Goal: Information Seeking & Learning: Learn about a topic

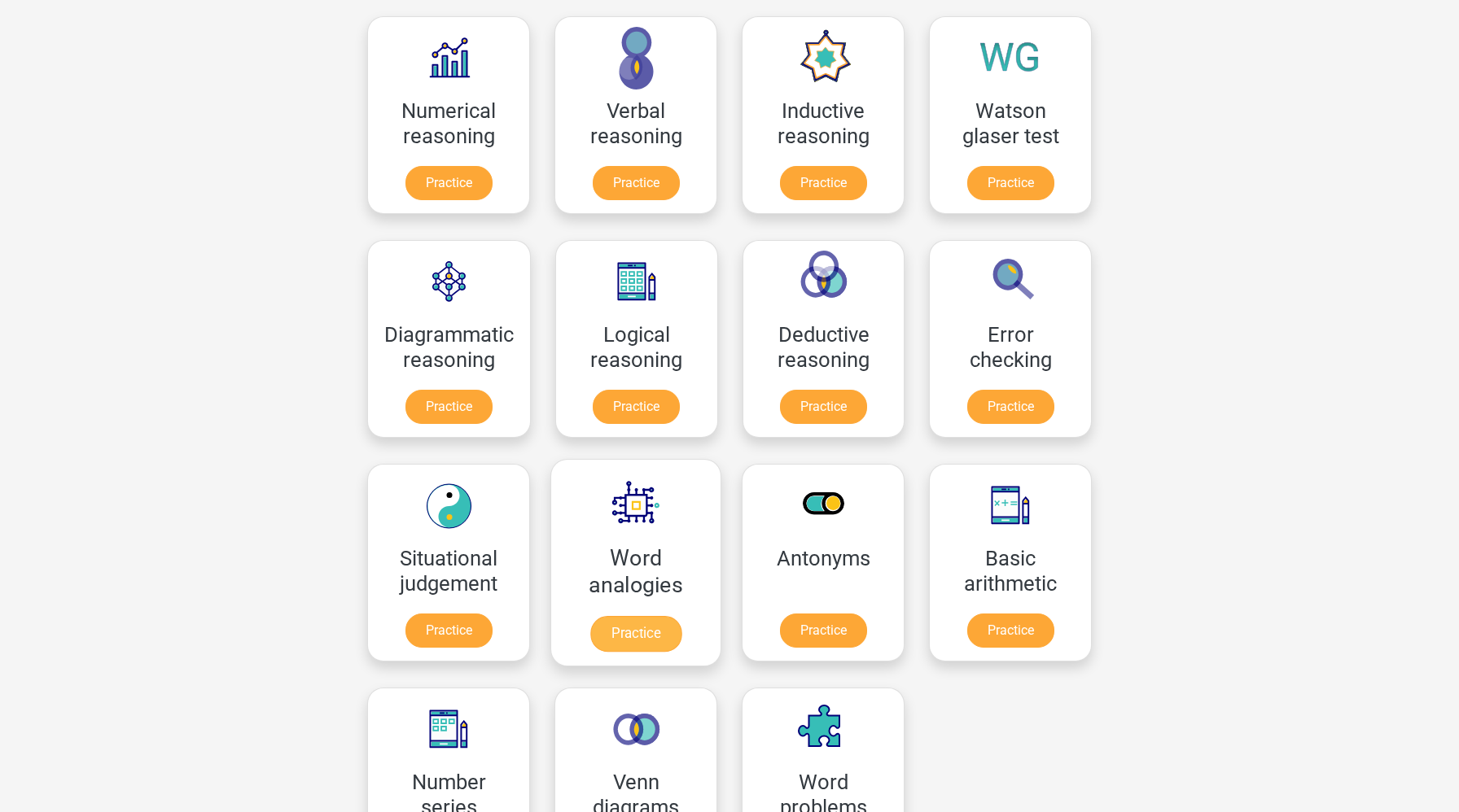
scroll to position [259, 0]
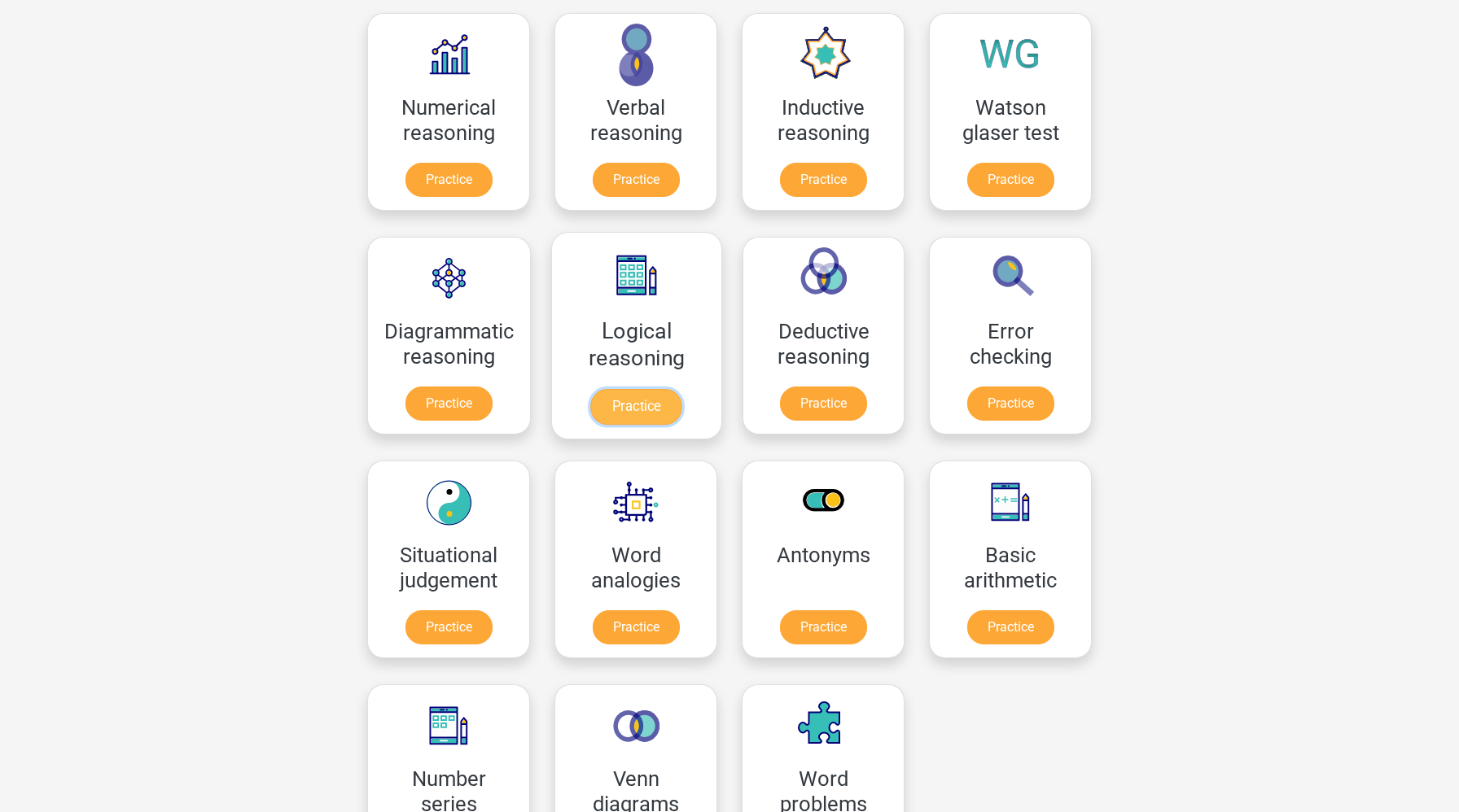
click at [653, 391] on link "Practice" at bounding box center [636, 407] width 91 height 36
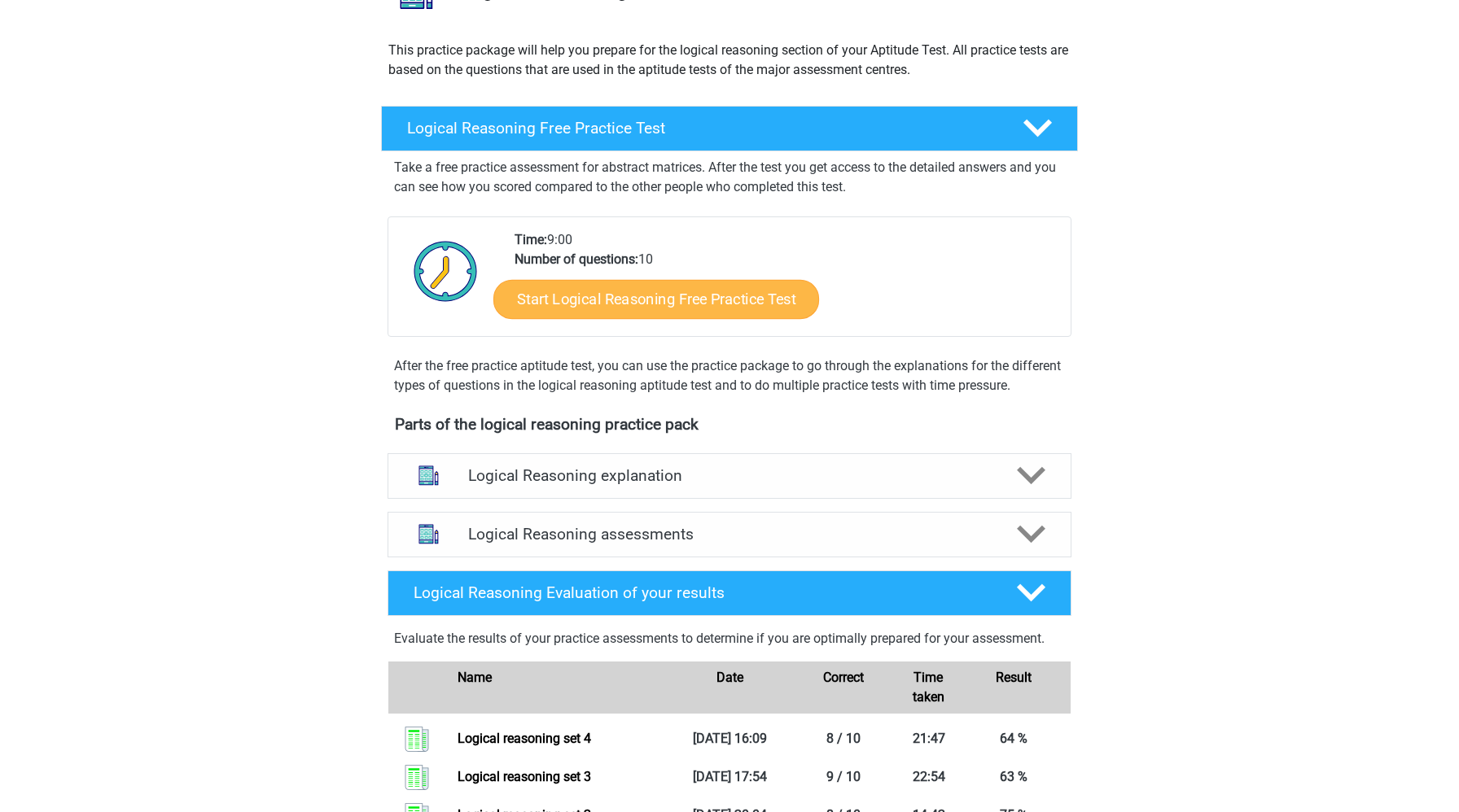
scroll to position [297, 0]
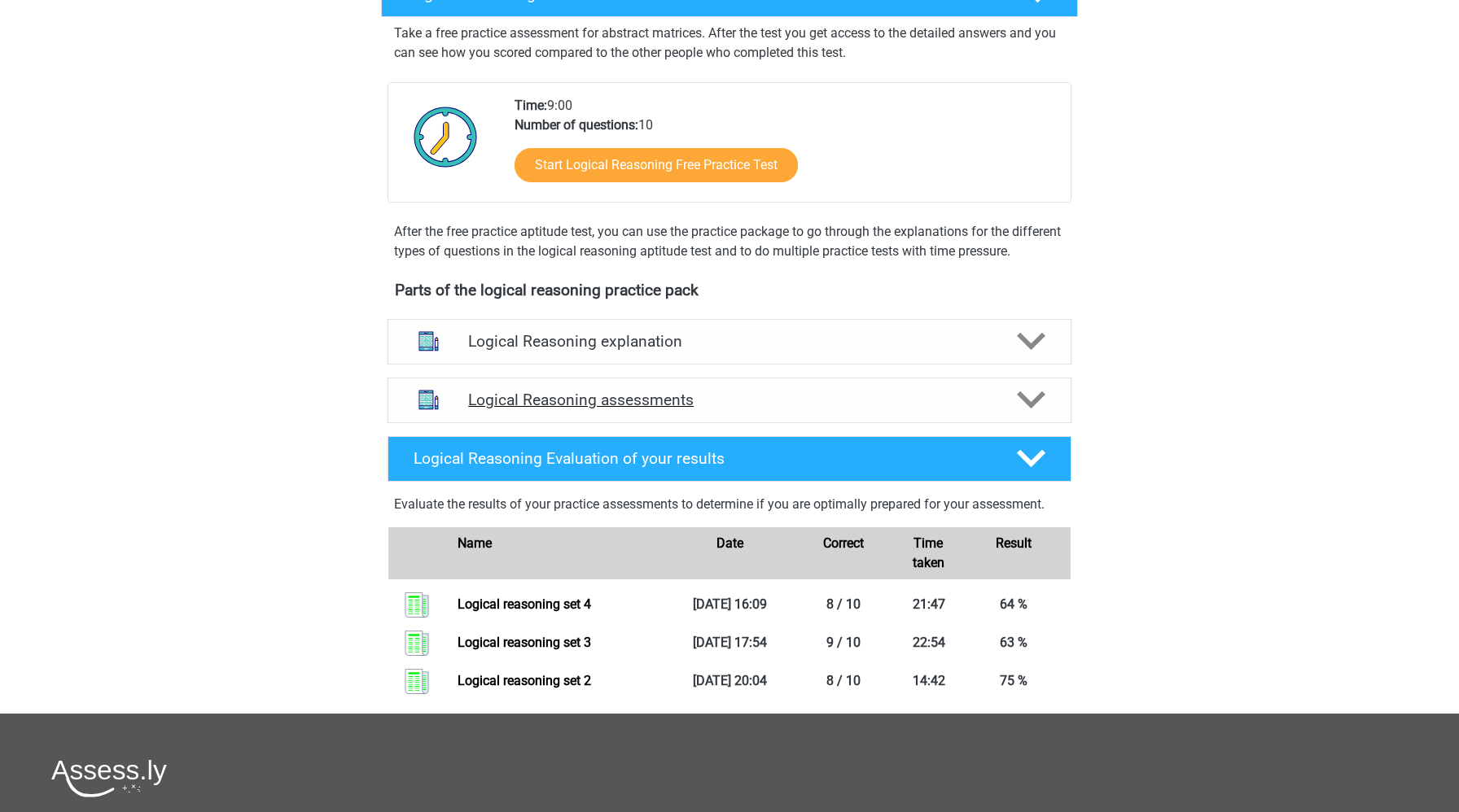
click at [694, 410] on h4 "Logical Reasoning assessments" at bounding box center [729, 399] width 523 height 19
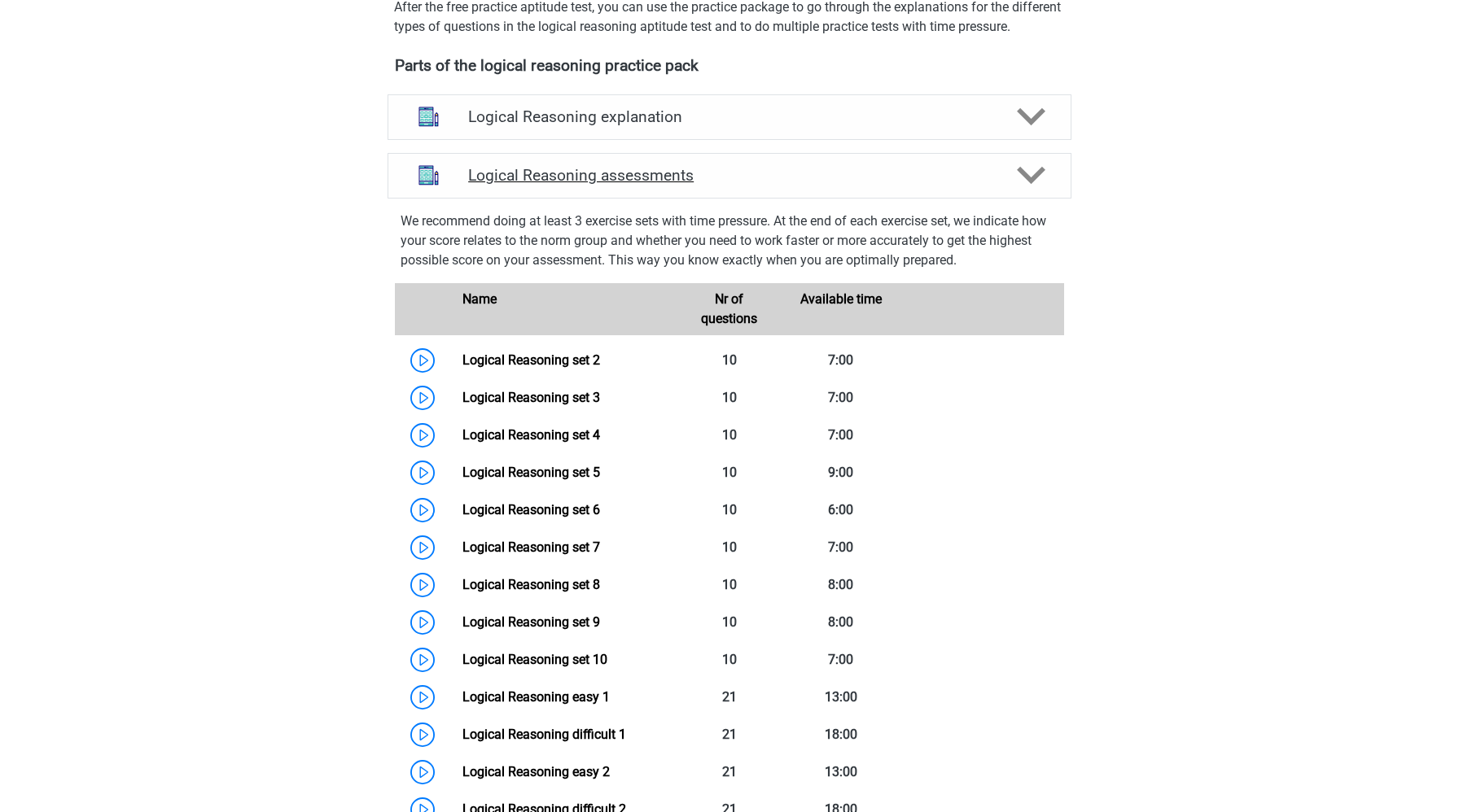
scroll to position [656, 0]
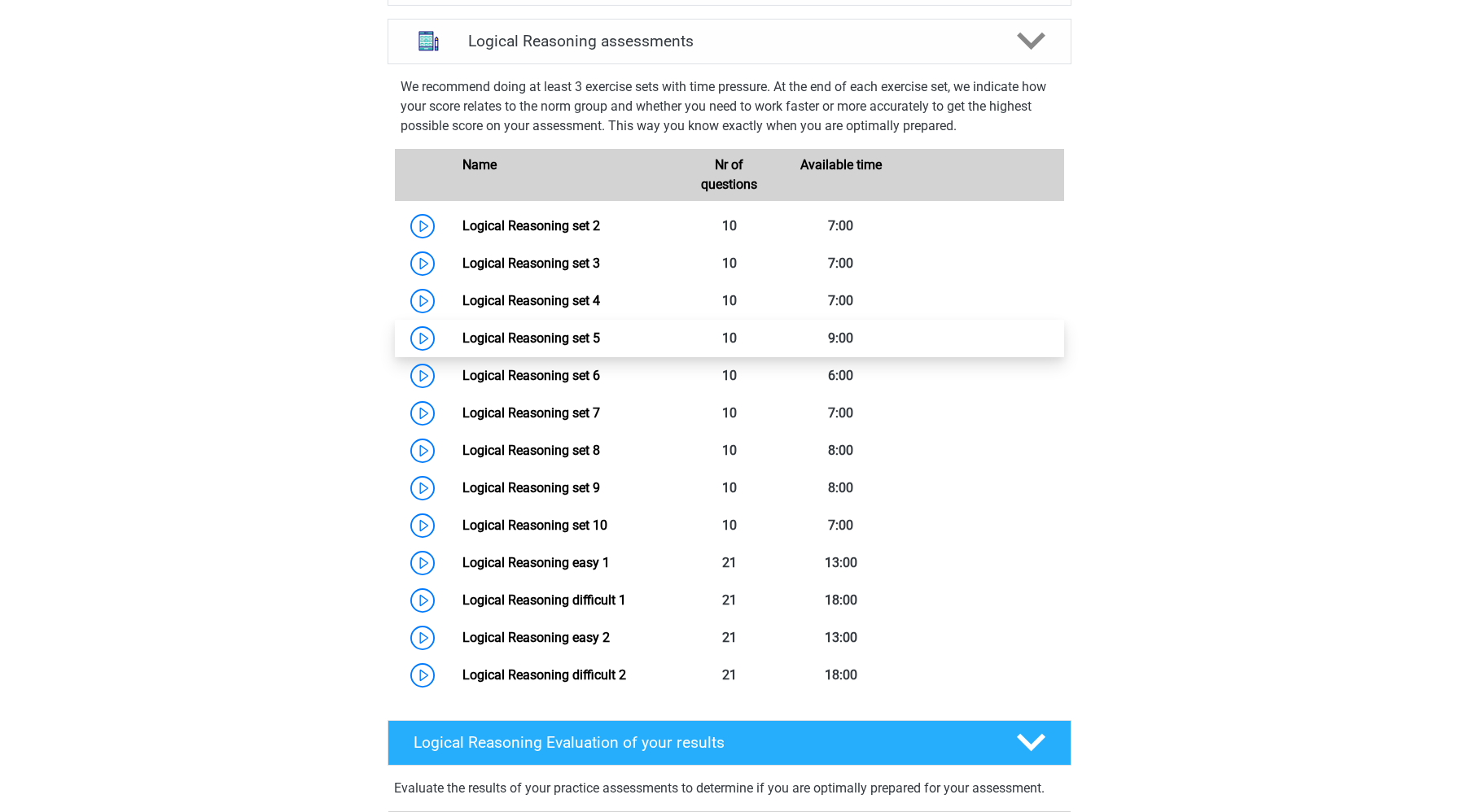
click at [463, 346] on link "Logical Reasoning set 5" at bounding box center [531, 338] width 138 height 16
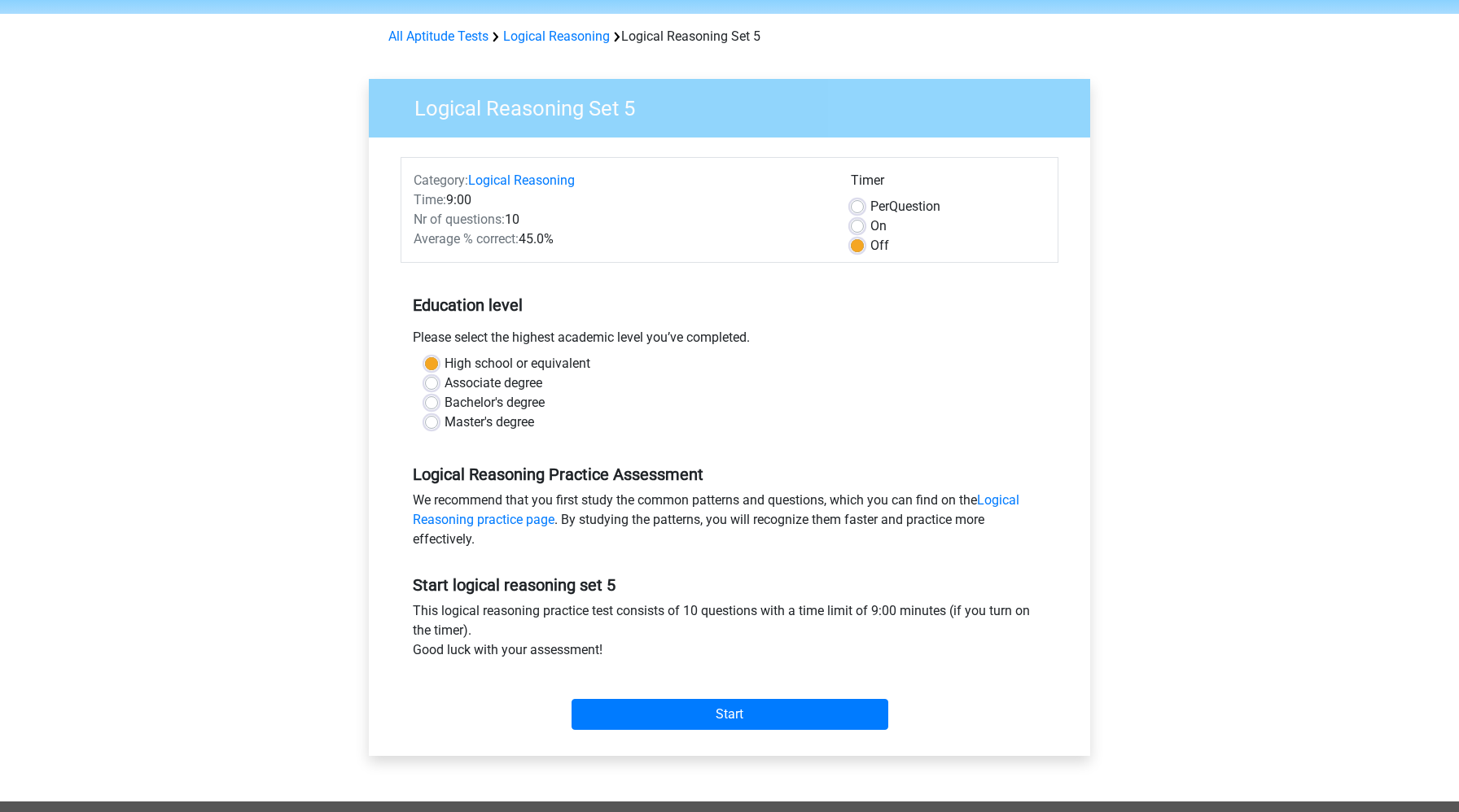
scroll to position [68, 0]
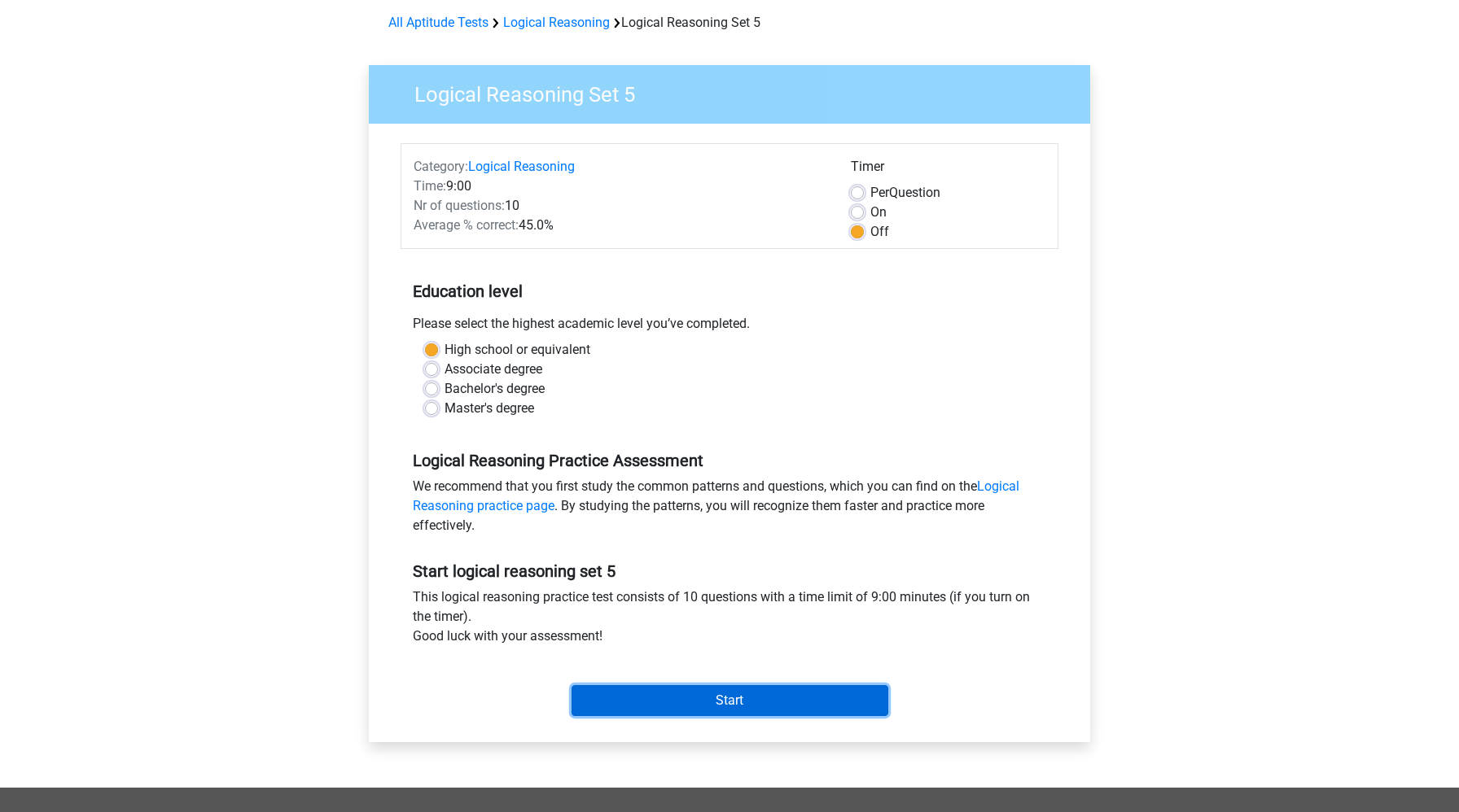
click at [692, 712] on input "Start" at bounding box center [730, 701] width 317 height 31
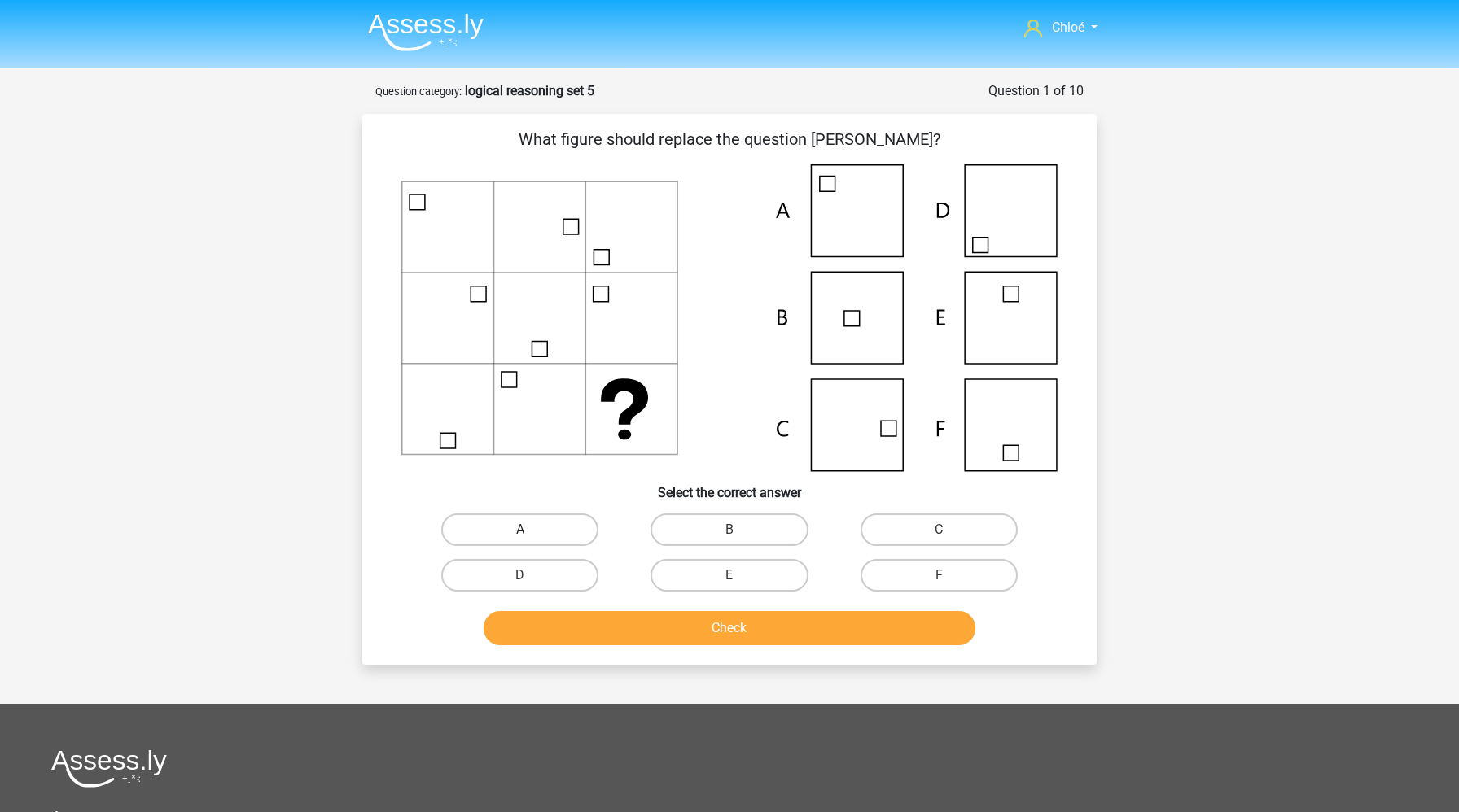
click at [584, 533] on label "A" at bounding box center [520, 529] width 158 height 32
click at [531, 533] on input "A" at bounding box center [525, 535] width 11 height 11
radio input "true"
click at [611, 638] on button "Check" at bounding box center [729, 628] width 492 height 34
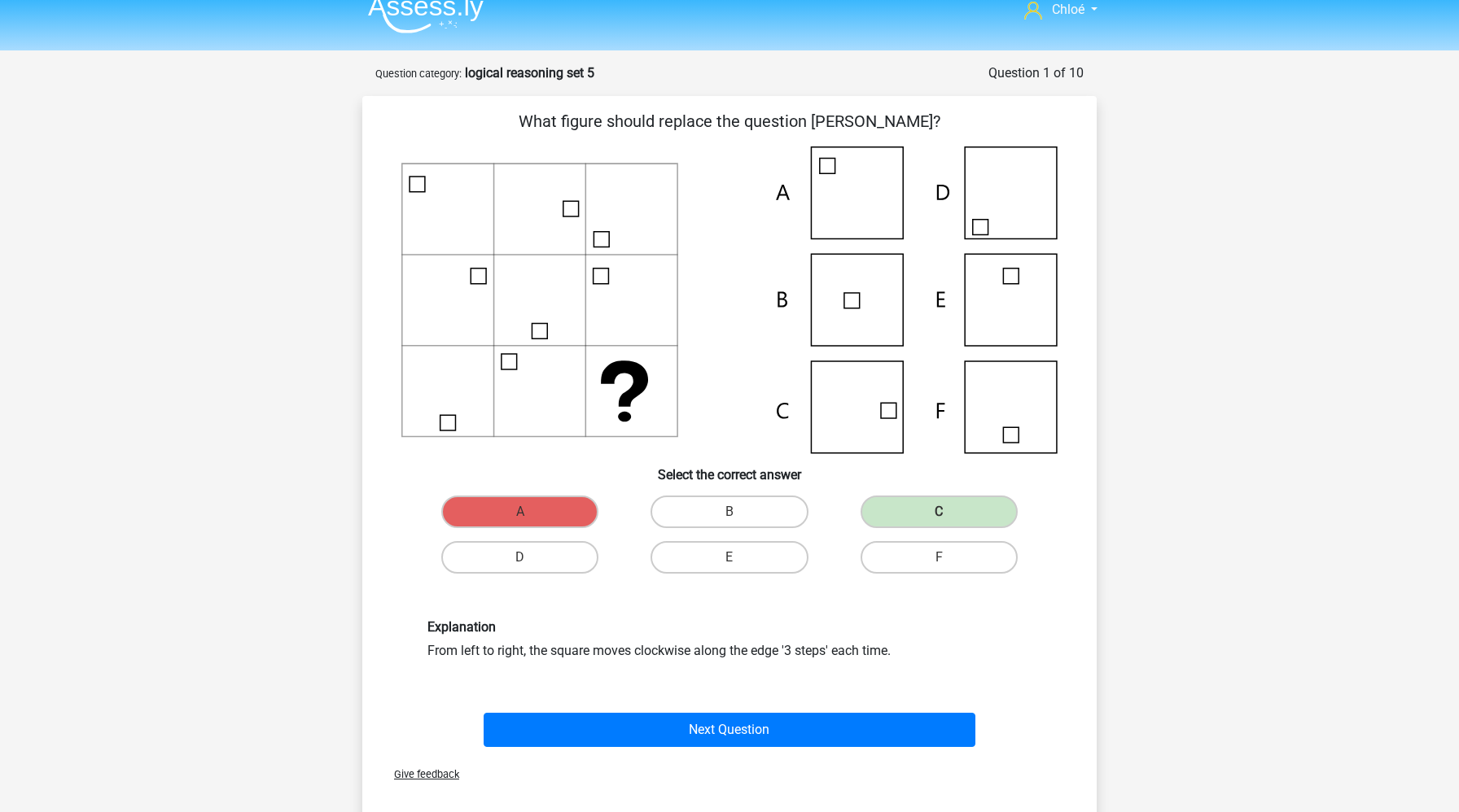
scroll to position [26, 0]
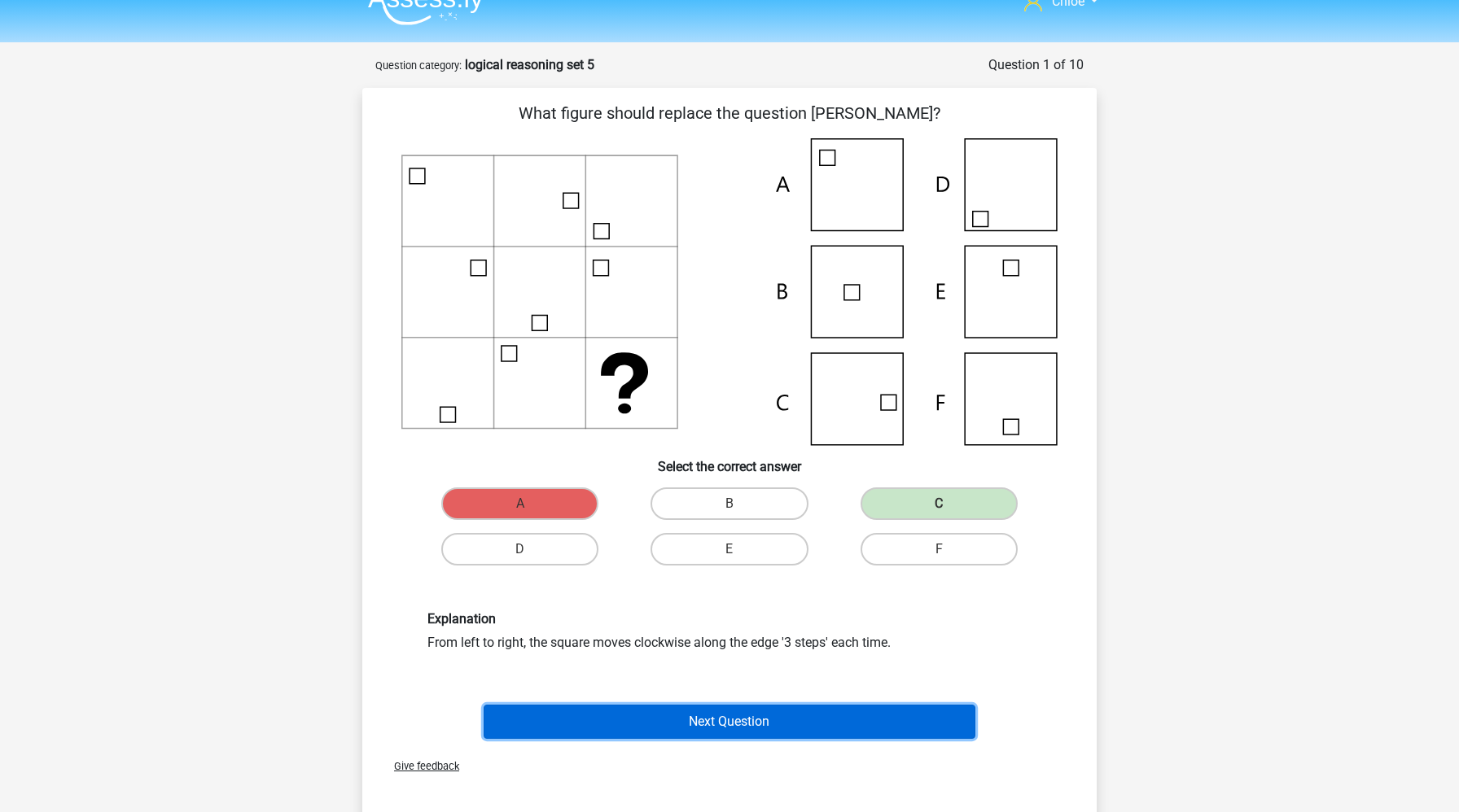
click at [590, 726] on button "Next Question" at bounding box center [729, 722] width 492 height 34
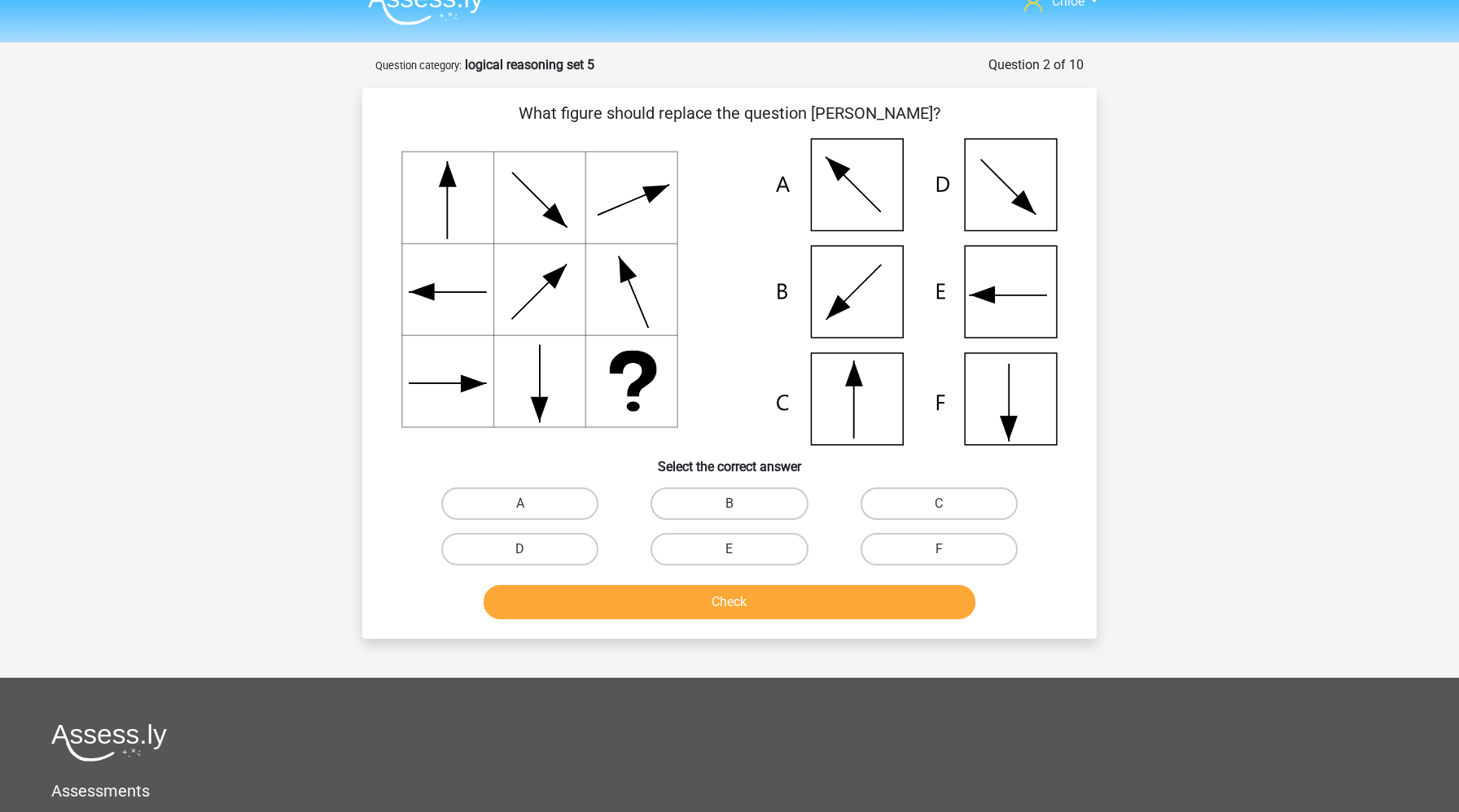
scroll to position [81, 0]
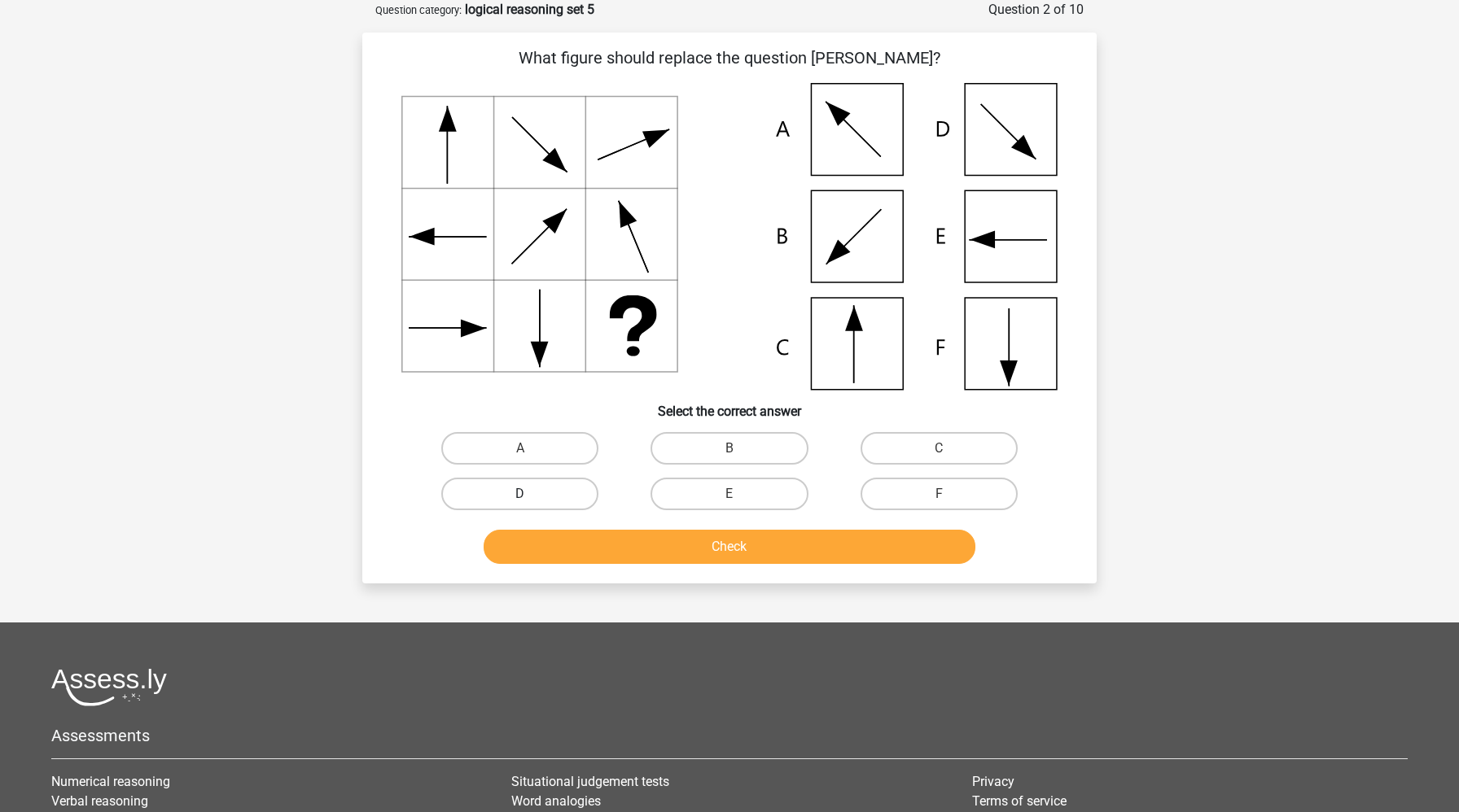
click at [565, 483] on label "D" at bounding box center [520, 493] width 158 height 32
click at [531, 494] on input "D" at bounding box center [525, 499] width 11 height 11
radio input "true"
click at [592, 536] on button "Check" at bounding box center [729, 547] width 492 height 34
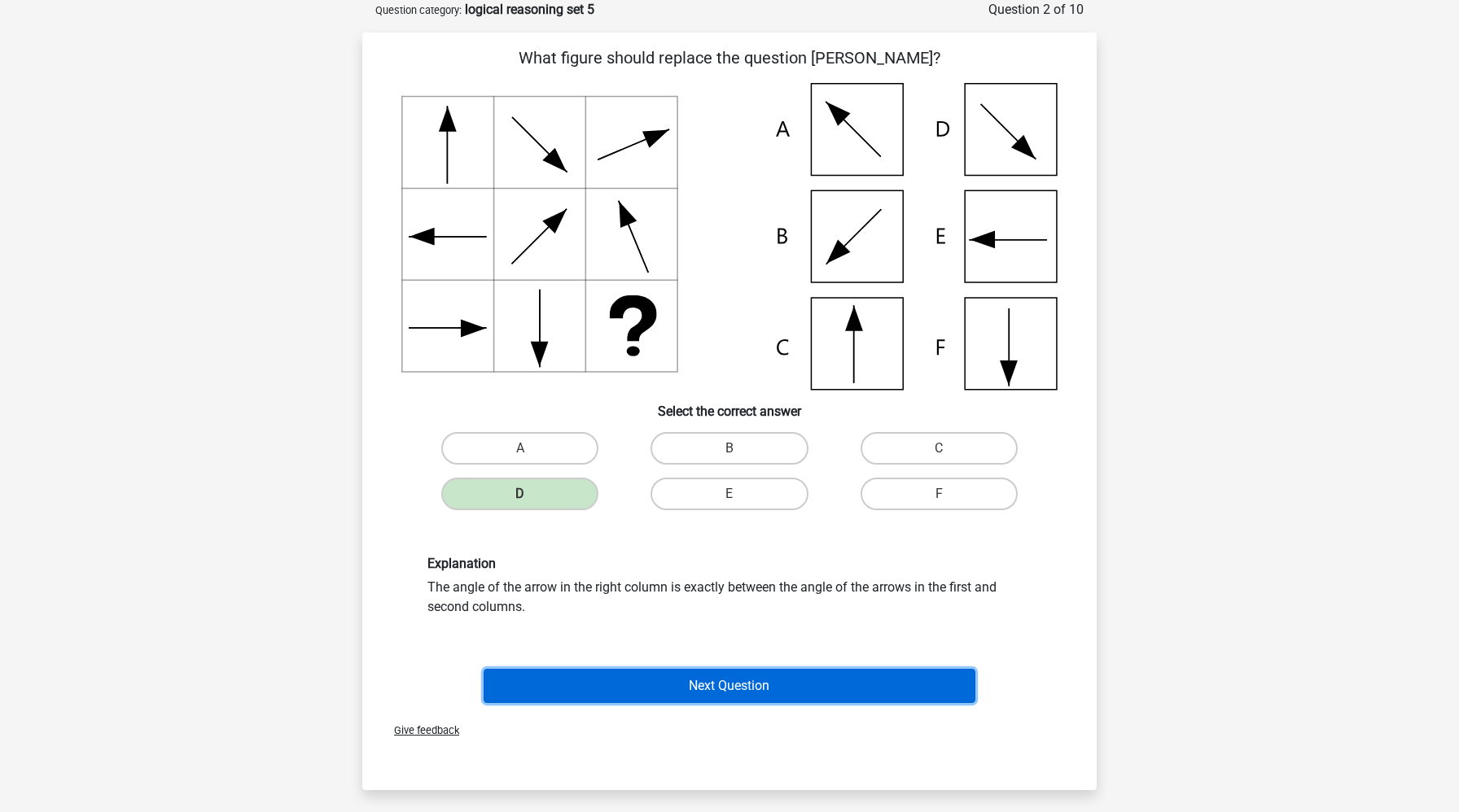
click at [684, 683] on button "Next Question" at bounding box center [729, 686] width 492 height 34
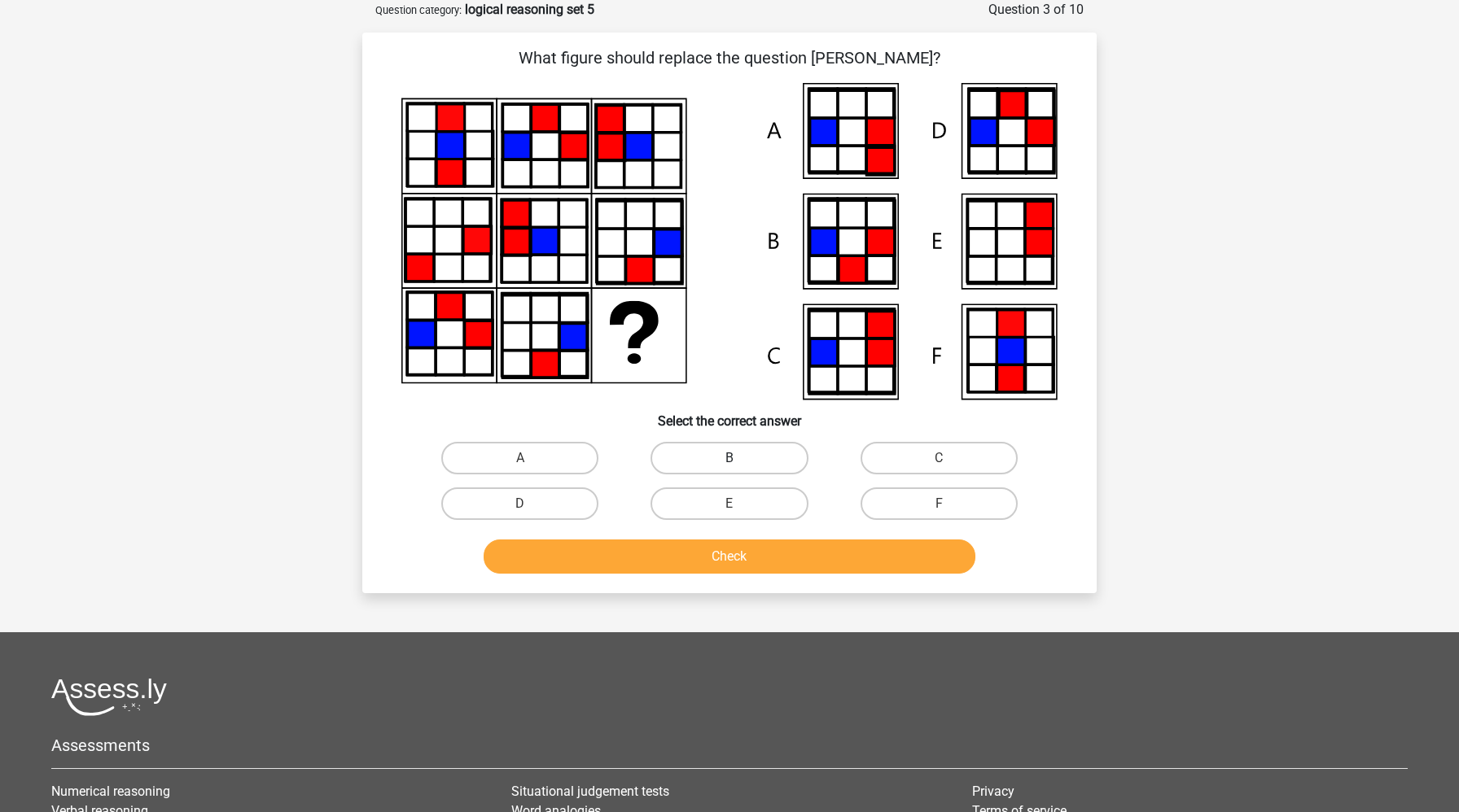
click at [769, 462] on label "B" at bounding box center [729, 458] width 158 height 32
click at [740, 462] on input "B" at bounding box center [735, 463] width 11 height 11
radio input "true"
click at [768, 570] on button "Check" at bounding box center [729, 557] width 492 height 34
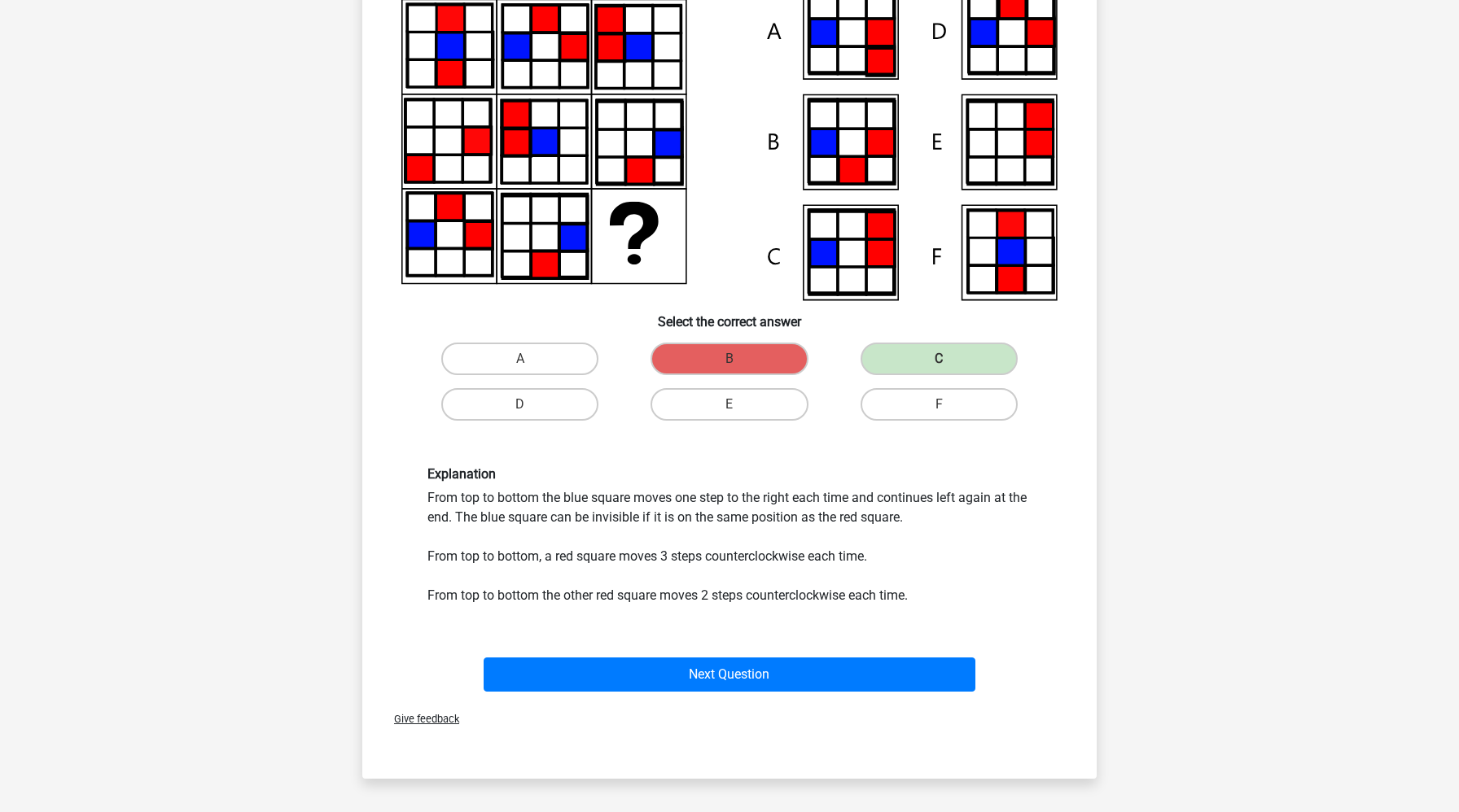
scroll to position [216, 0]
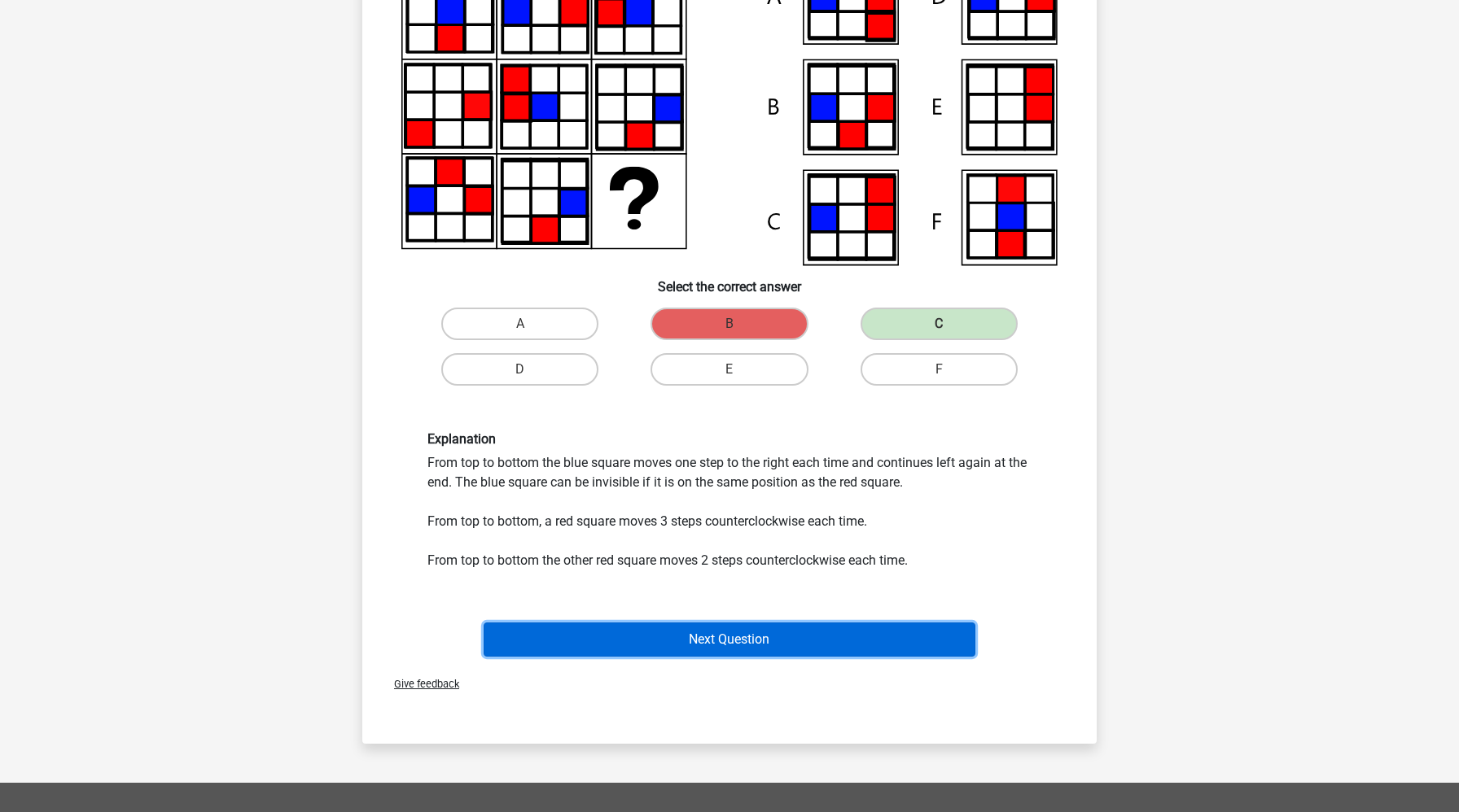
click at [655, 645] on button "Next Question" at bounding box center [729, 640] width 492 height 34
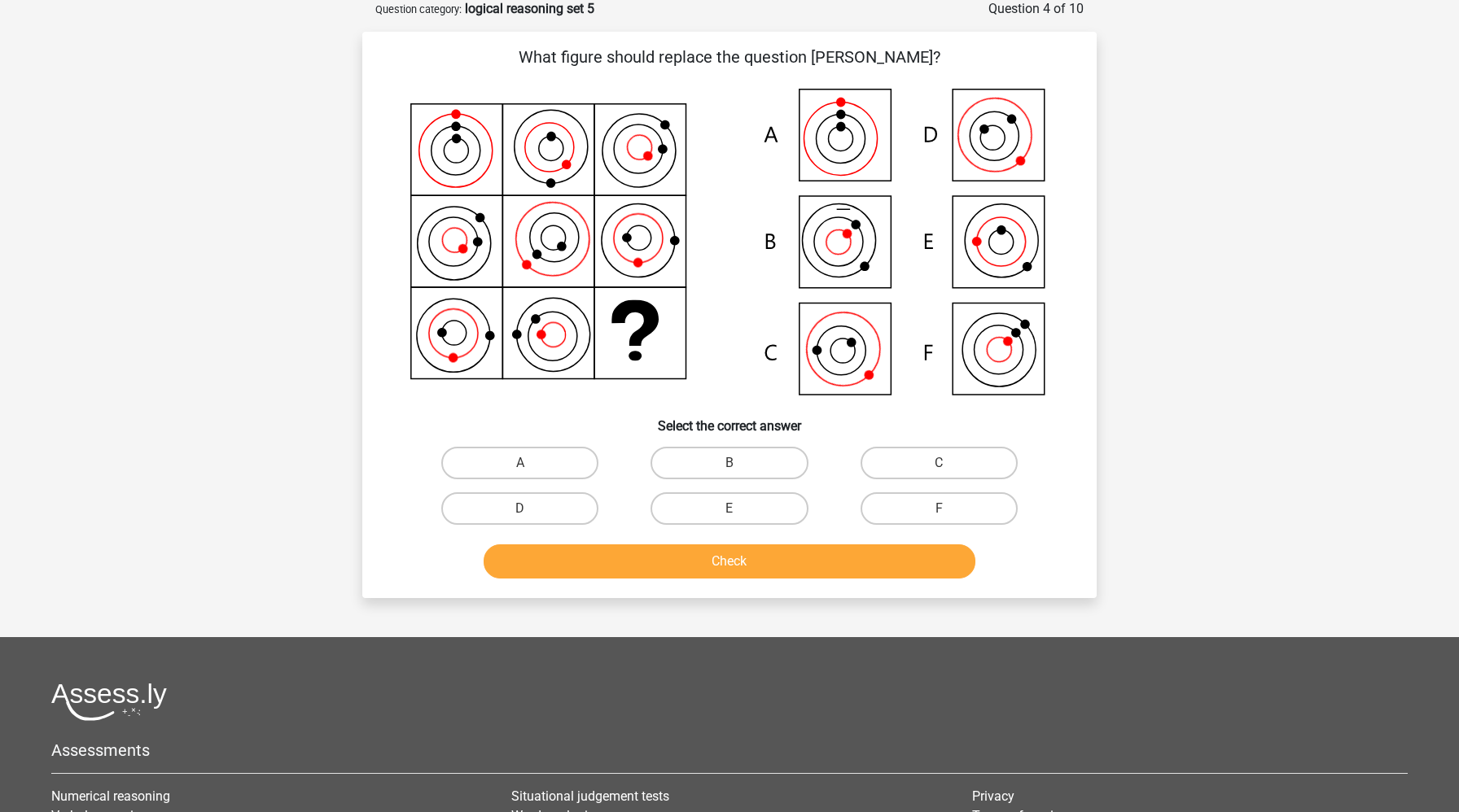
scroll to position [81, 0]
click at [943, 453] on label "C" at bounding box center [939, 464] width 158 height 32
click at [943, 464] on input "C" at bounding box center [943, 469] width 11 height 11
radio input "true"
click at [840, 564] on button "Check" at bounding box center [729, 563] width 492 height 34
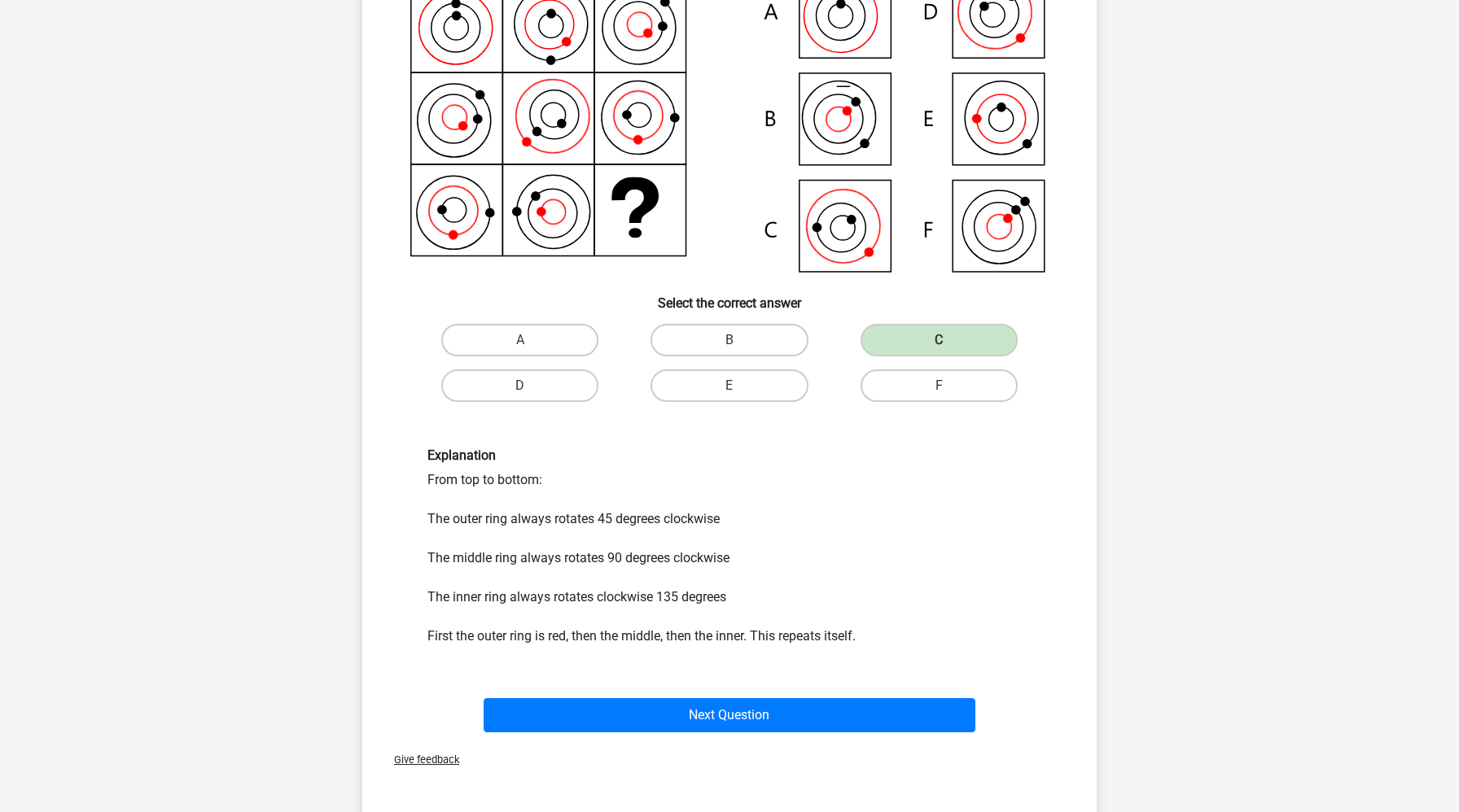
scroll to position [235, 0]
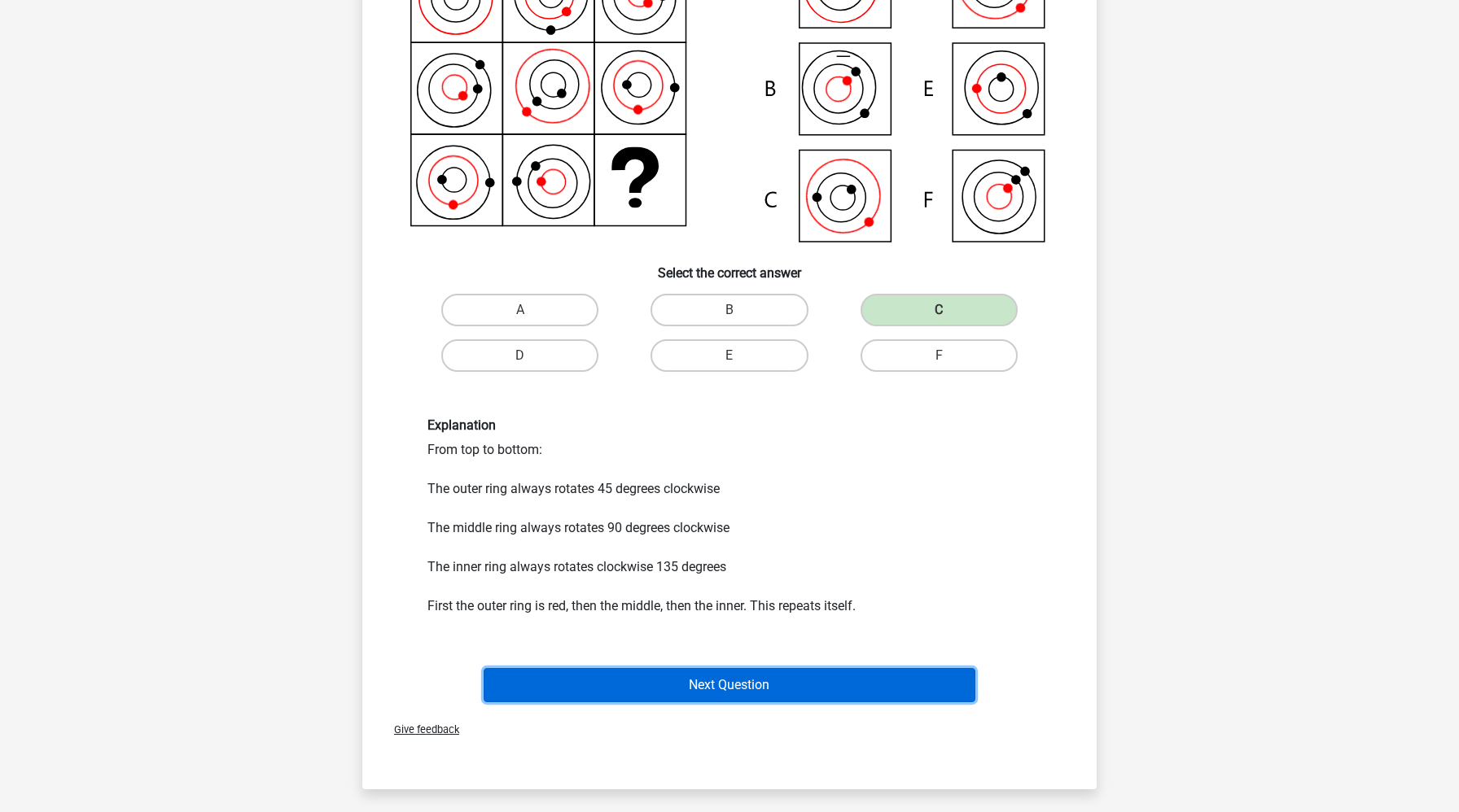
click at [550, 681] on button "Next Question" at bounding box center [729, 685] width 492 height 34
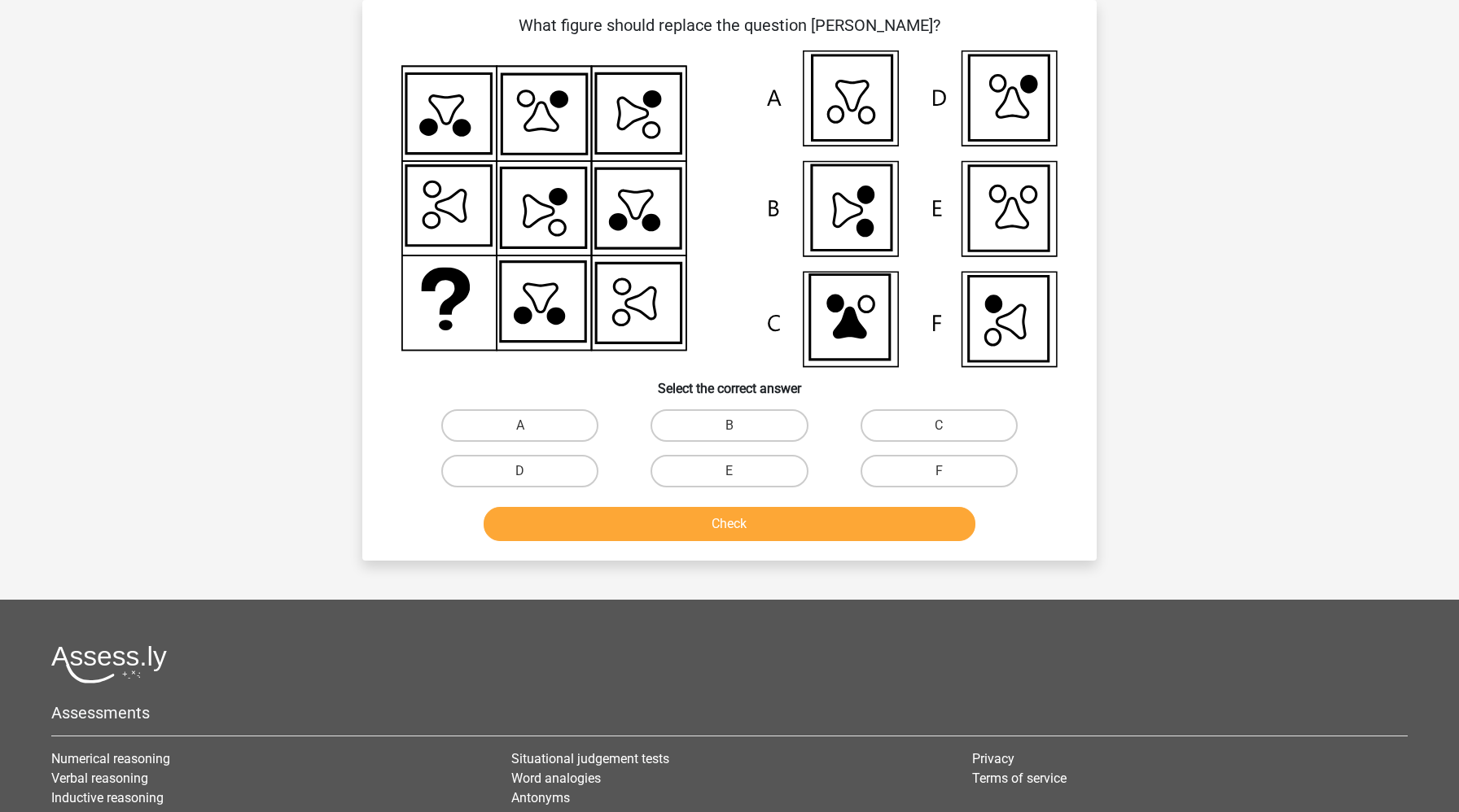
scroll to position [81, 0]
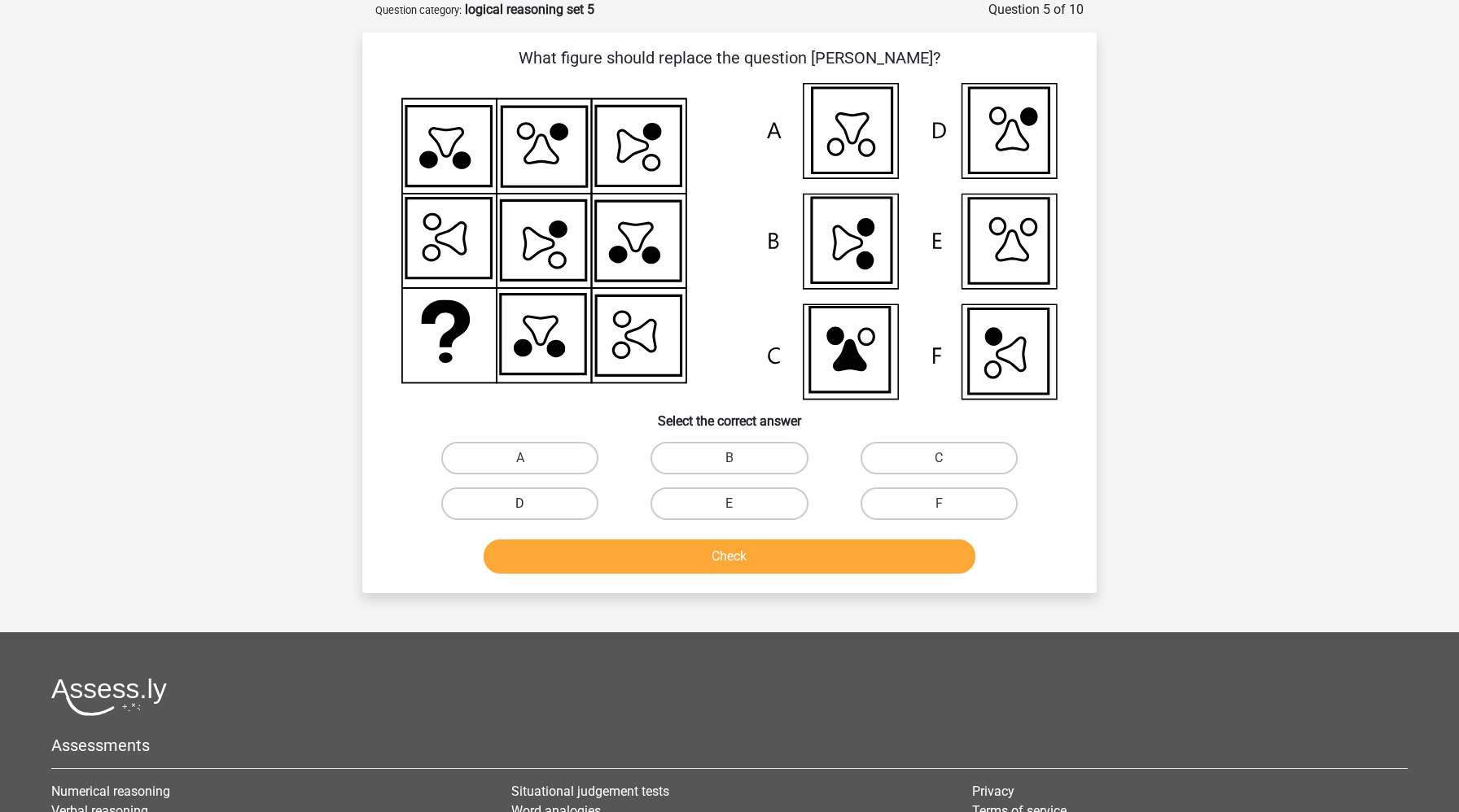
click at [573, 498] on label "D" at bounding box center [520, 503] width 158 height 32
click at [531, 504] on input "D" at bounding box center [525, 509] width 11 height 11
radio input "true"
click at [594, 564] on button "Check" at bounding box center [729, 557] width 492 height 34
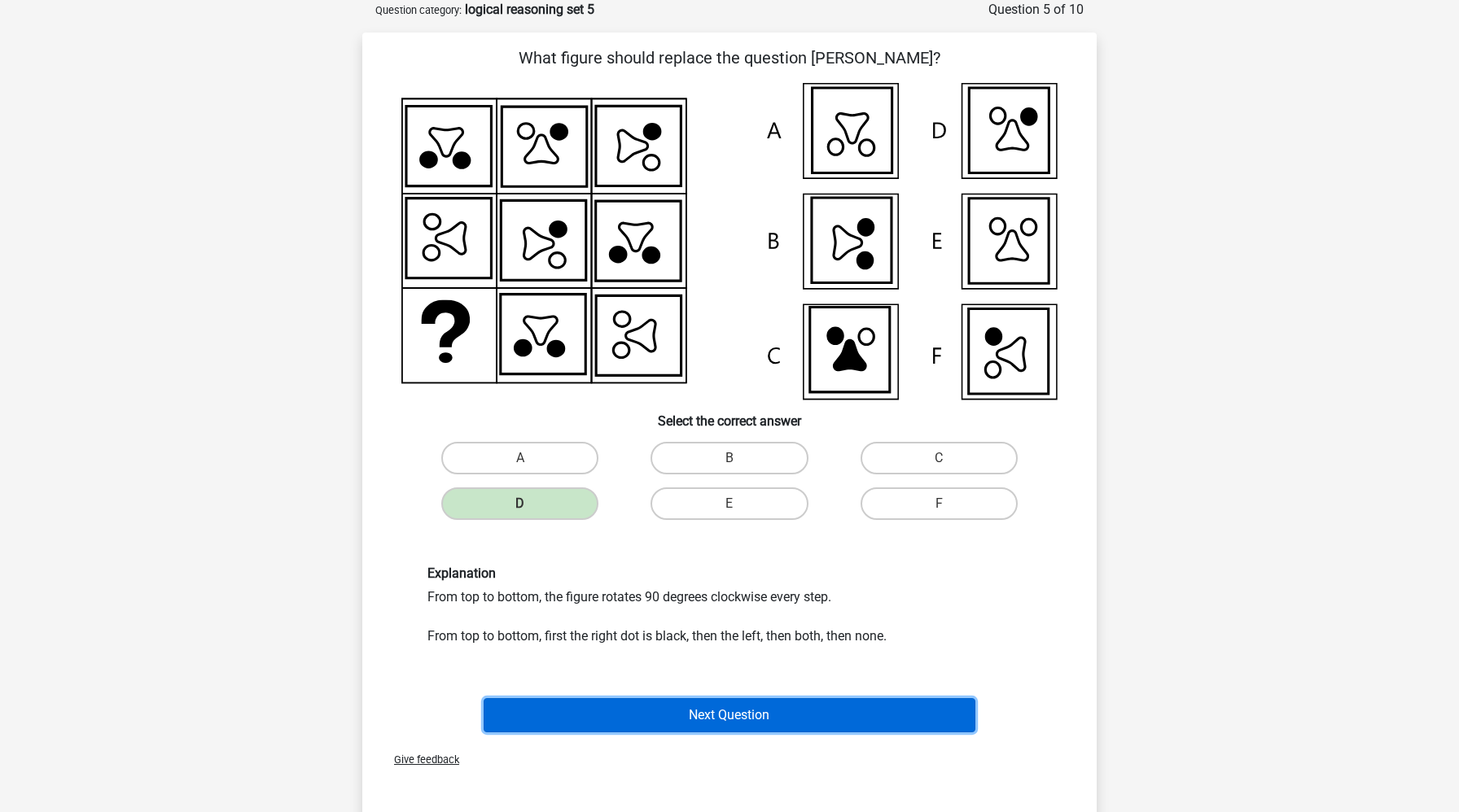
click at [609, 720] on button "Next Question" at bounding box center [729, 715] width 492 height 34
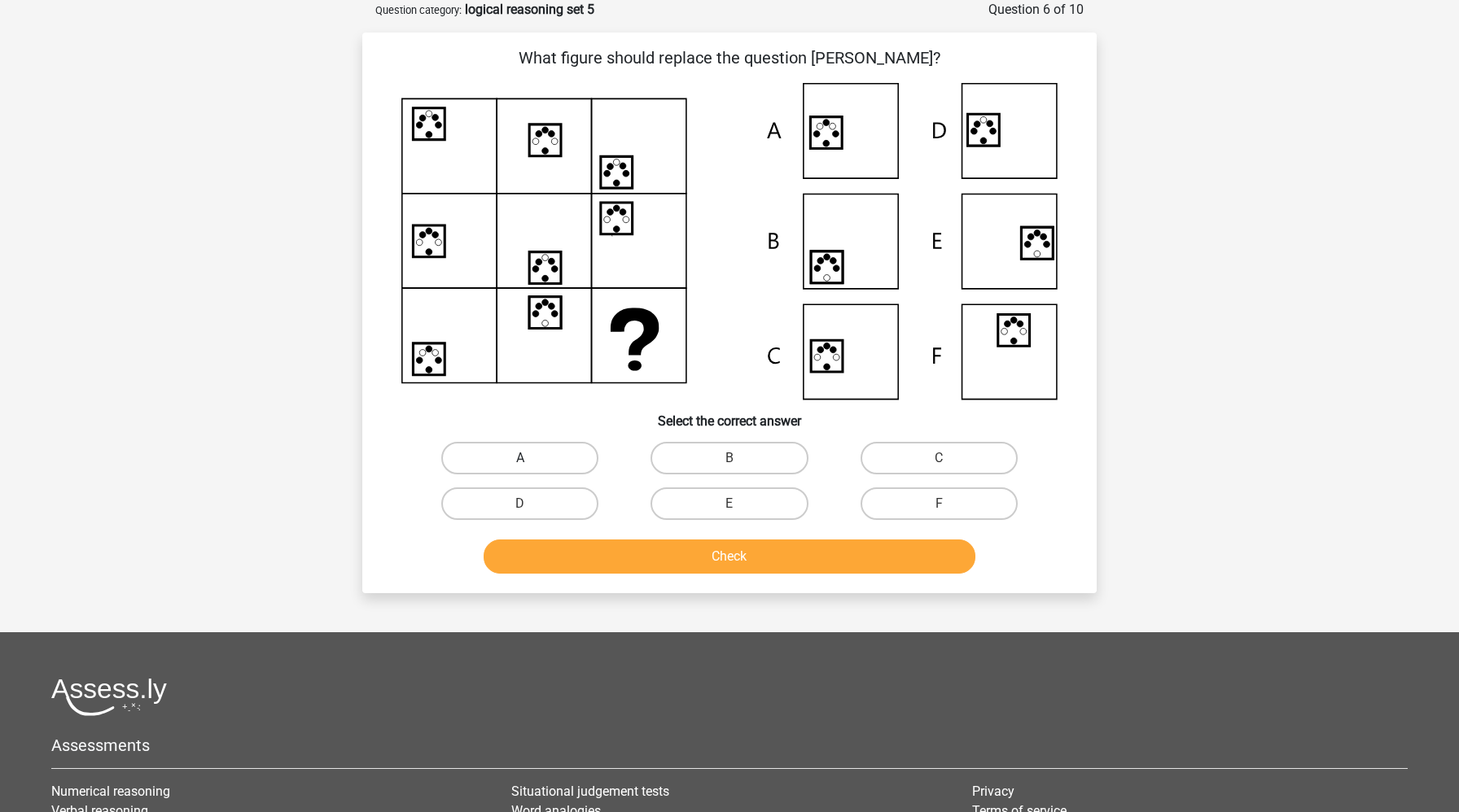
click at [520, 454] on label "A" at bounding box center [520, 458] width 158 height 32
click at [521, 458] on input "A" at bounding box center [525, 463] width 11 height 11
radio input "true"
click at [565, 555] on button "Check" at bounding box center [729, 557] width 492 height 34
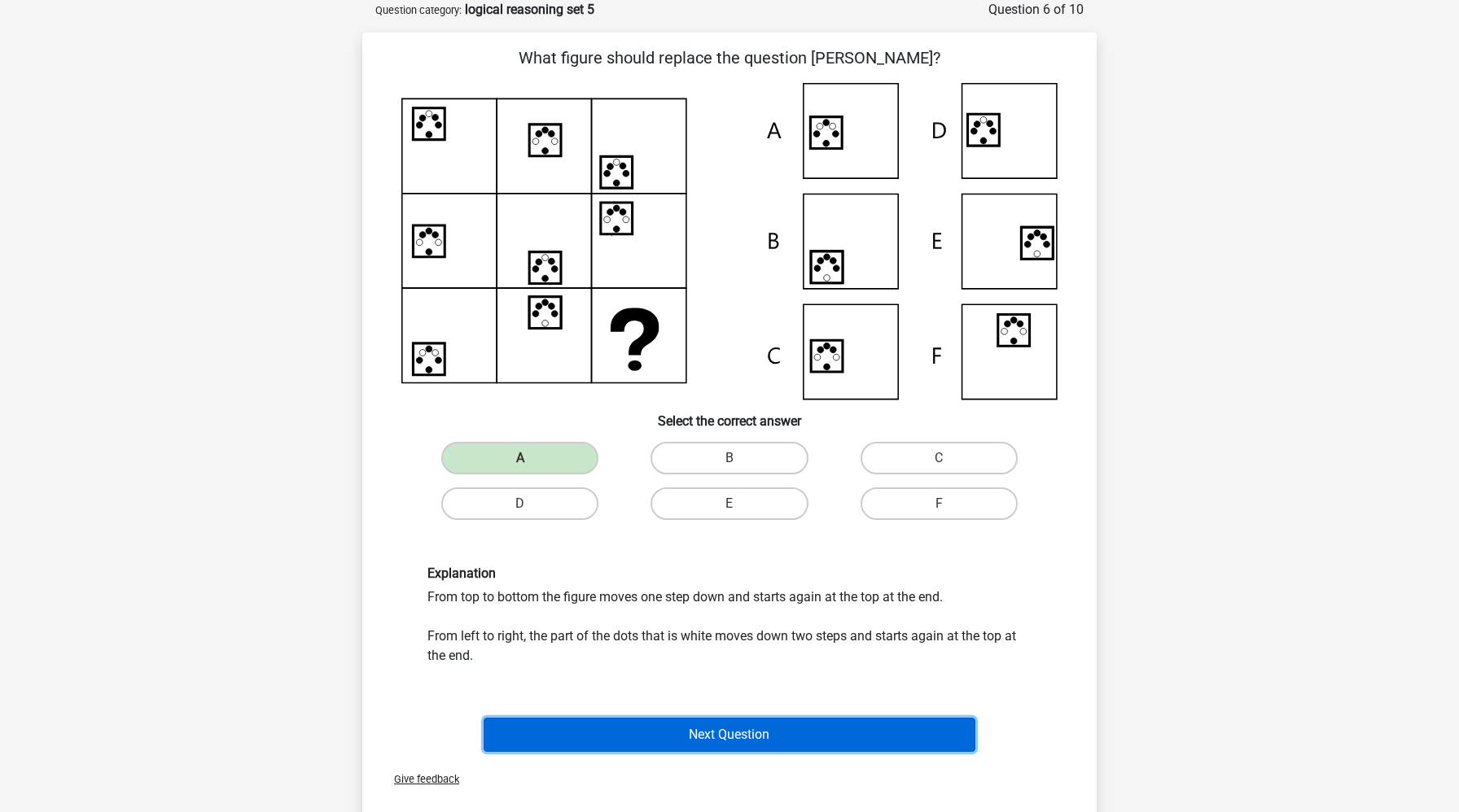
click at [612, 749] on button "Next Question" at bounding box center [729, 735] width 492 height 34
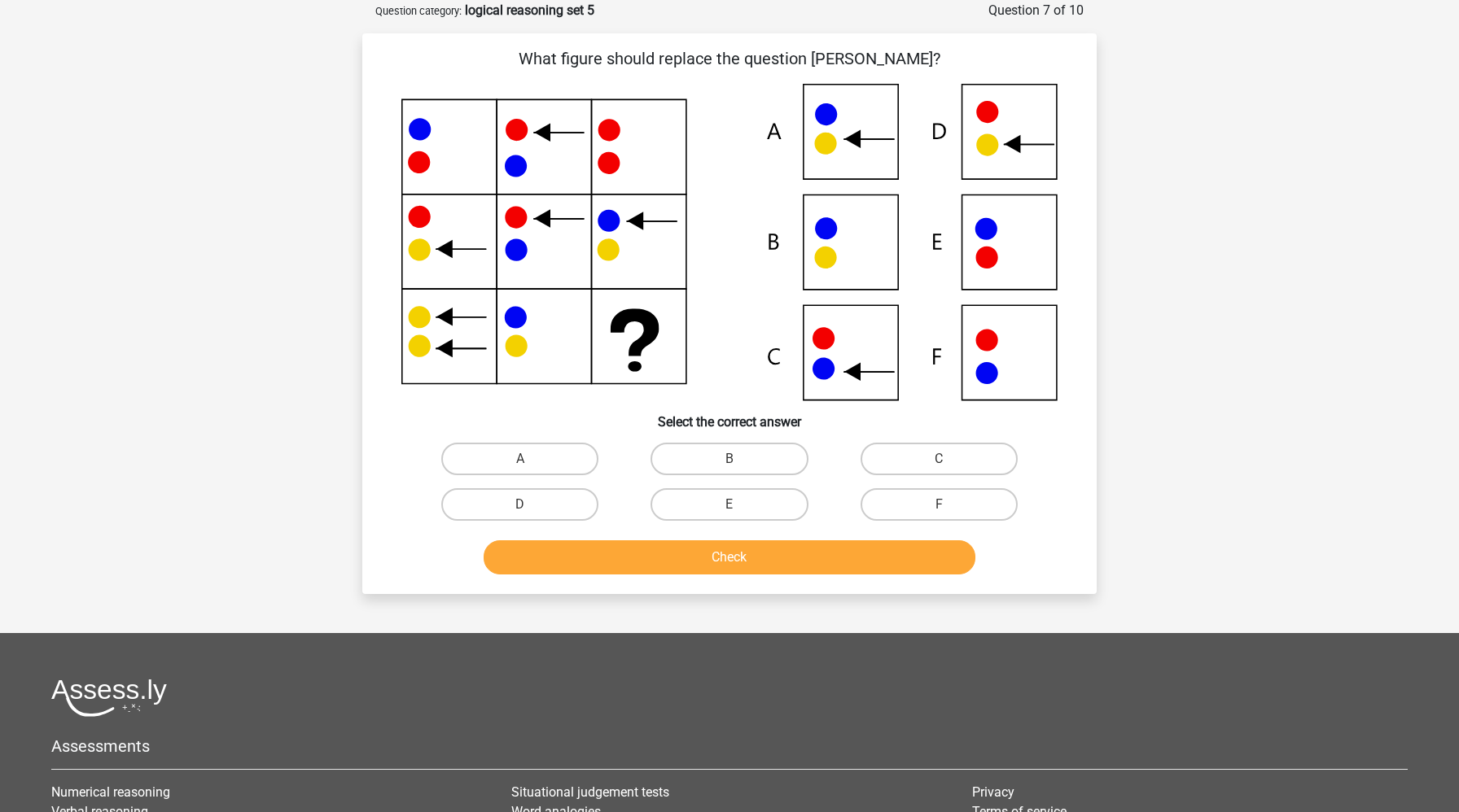
scroll to position [0, 0]
